Goal: Task Accomplishment & Management: Manage account settings

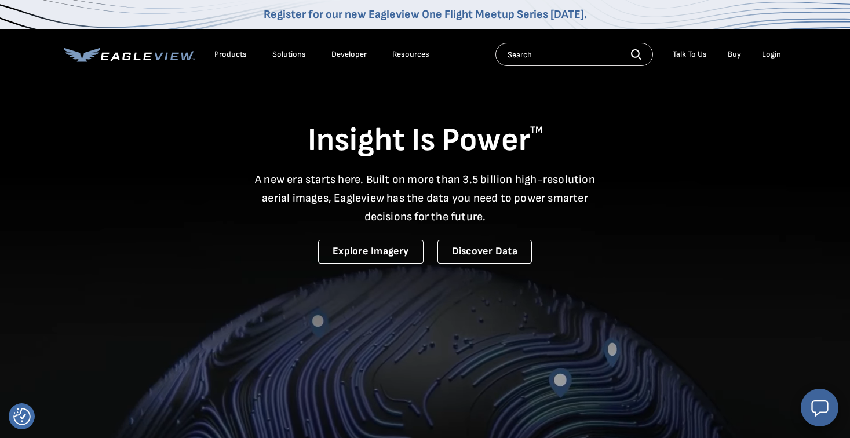
click at [775, 48] on li "Login" at bounding box center [771, 54] width 31 height 17
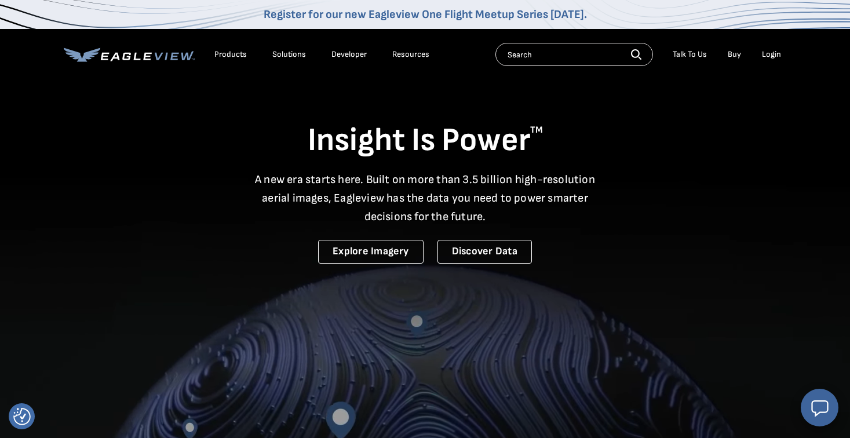
click at [770, 57] on div "Login" at bounding box center [771, 54] width 19 height 10
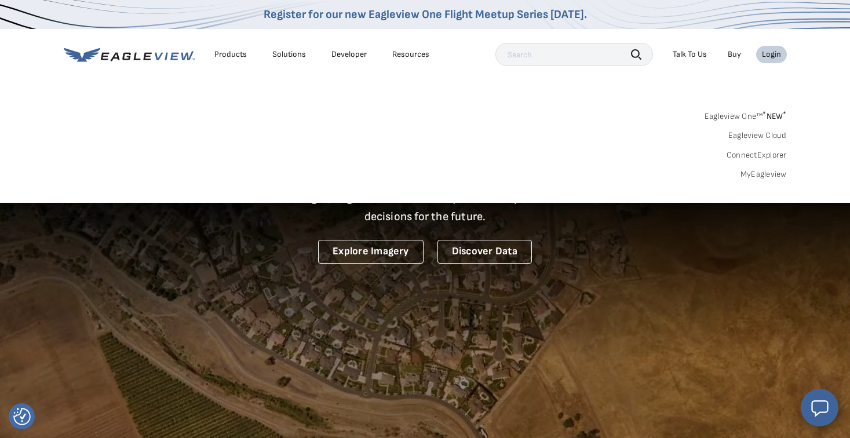
click at [765, 173] on link "MyEagleview" at bounding box center [764, 174] width 46 height 10
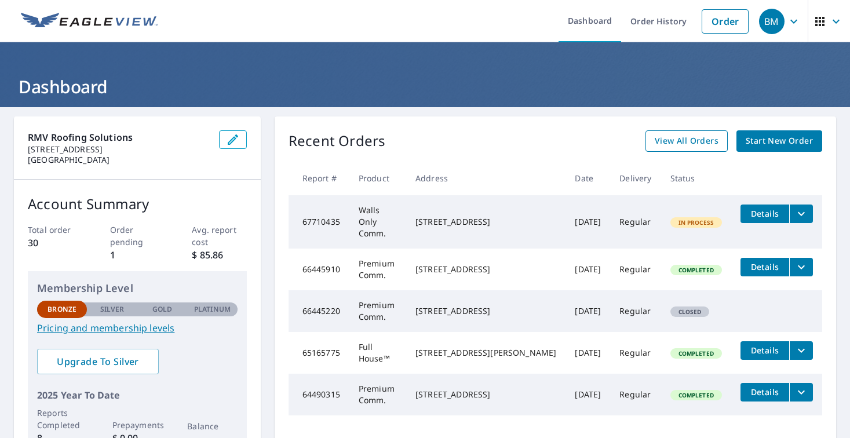
click at [705, 145] on span "View All Orders" at bounding box center [687, 141] width 64 height 14
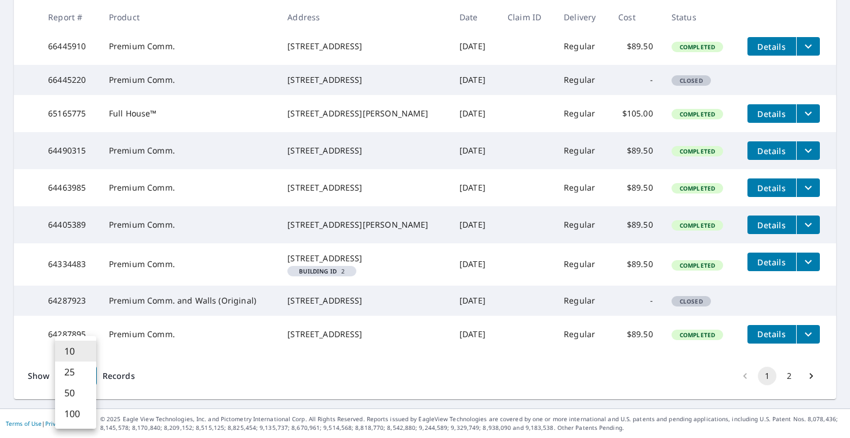
click at [85, 371] on body "BM BM Dashboard Order History Order BM Dashboard / Order History Order History …" at bounding box center [425, 219] width 850 height 438
click at [79, 375] on li "25" at bounding box center [75, 372] width 41 height 21
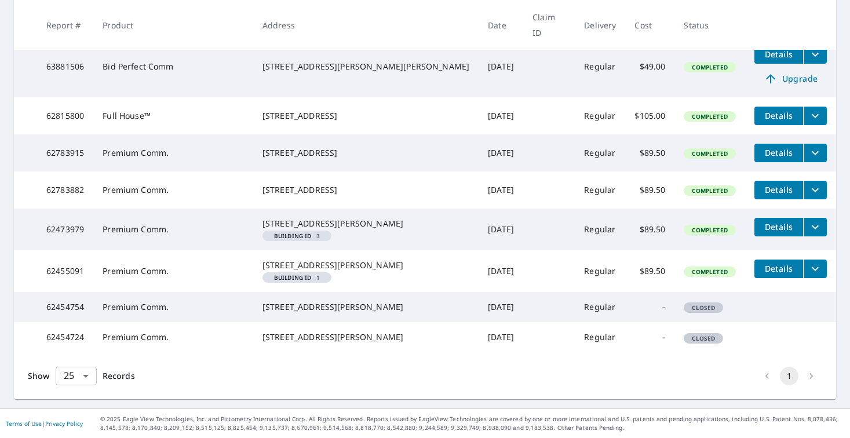
scroll to position [710, 0]
click at [81, 374] on body "BM BM Dashboard Order History Order BM Dashboard / Order History Order History …" at bounding box center [425, 219] width 850 height 438
click at [71, 394] on li "50" at bounding box center [75, 392] width 41 height 21
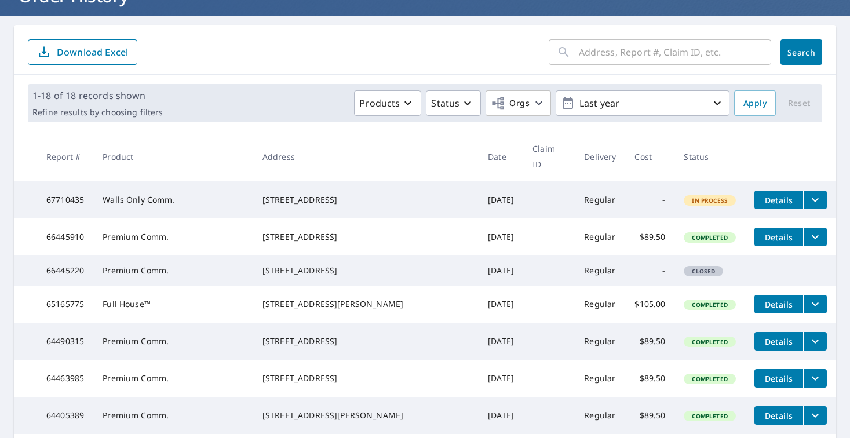
scroll to position [88, 0]
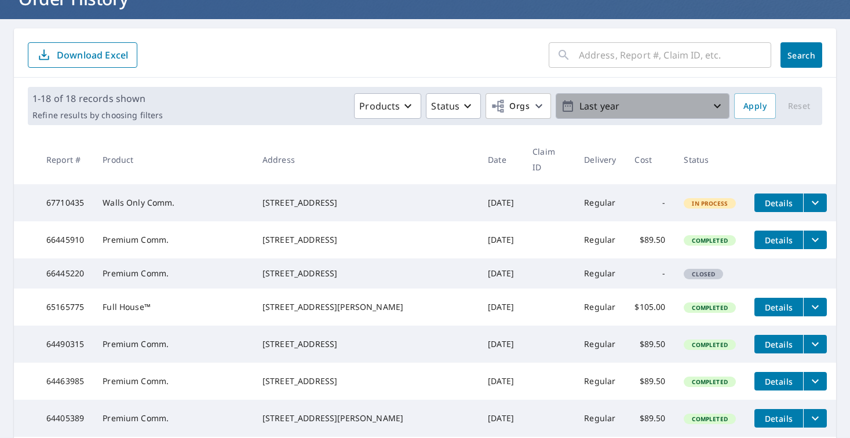
click at [681, 116] on button "Last year" at bounding box center [643, 105] width 174 height 25
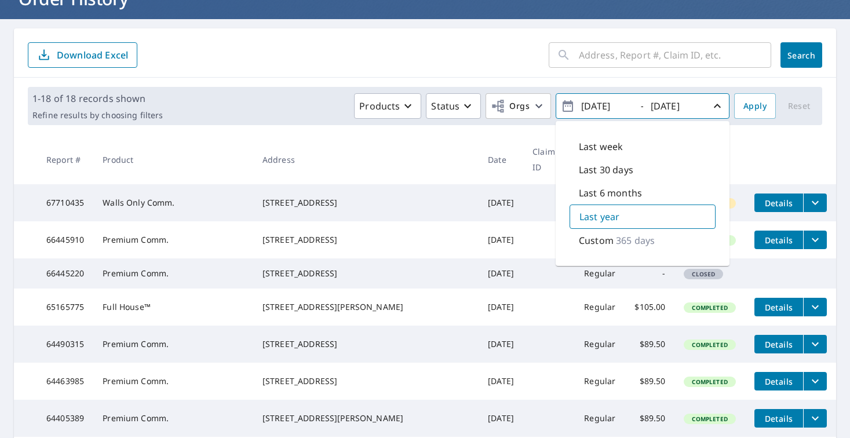
click at [527, 61] on form "​ Search Download Excel" at bounding box center [425, 54] width 794 height 25
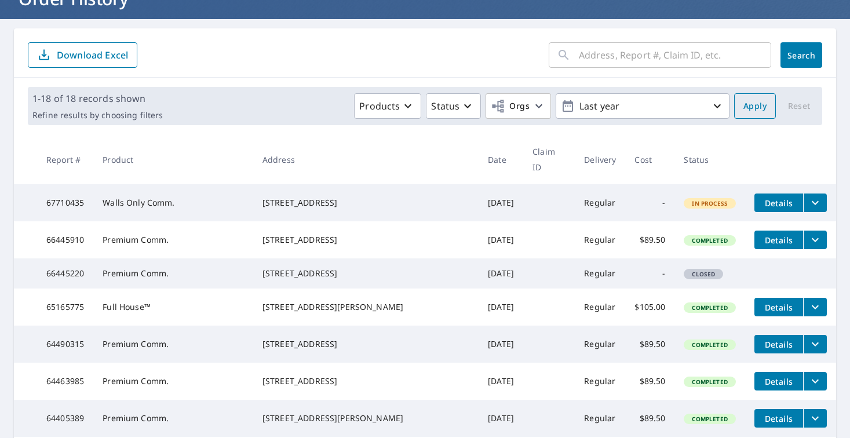
click at [761, 115] on button "Apply" at bounding box center [755, 105] width 42 height 25
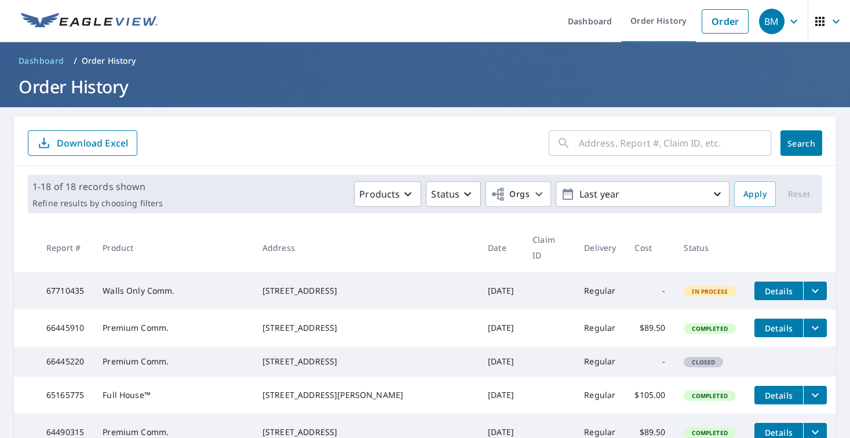
click at [811, 282] on button "filesDropdownBtn-67710435" at bounding box center [815, 291] width 24 height 19
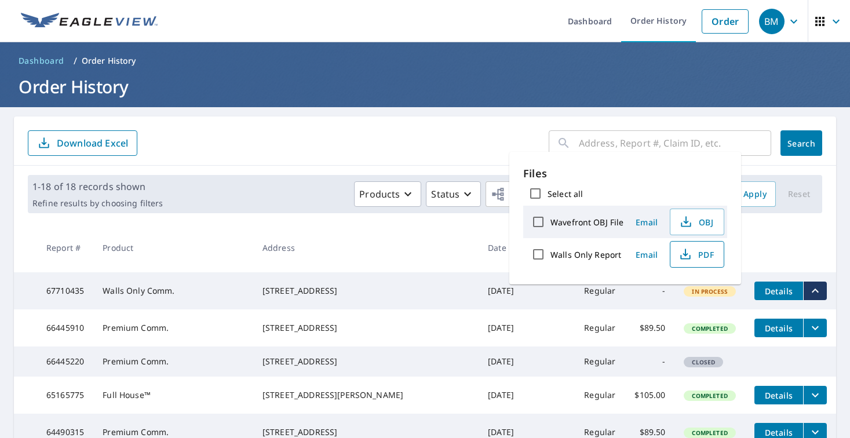
click at [688, 257] on icon "button" at bounding box center [685, 257] width 10 height 5
